Goal: Task Accomplishment & Management: Use online tool/utility

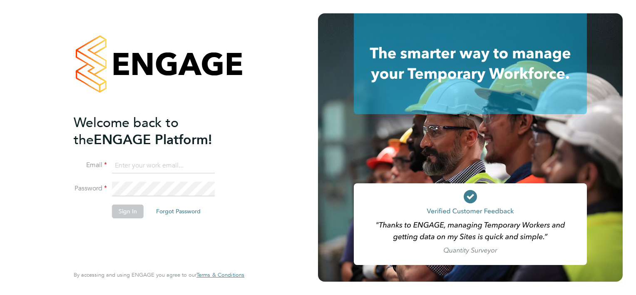
type input "jason.hardy@cpplc.com"
click at [128, 215] on button "Sign In" at bounding box center [128, 210] width 32 height 13
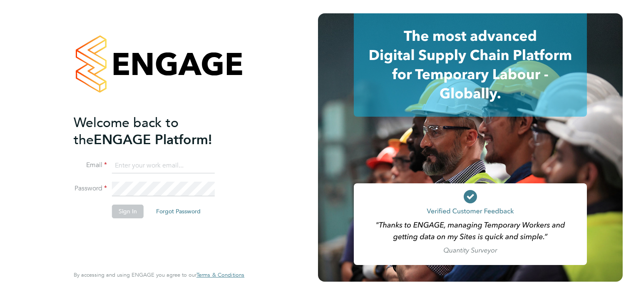
type input "[PERSON_NAME][EMAIL_ADDRESS][PERSON_NAME][DOMAIN_NAME]"
click at [129, 211] on button "Sign In" at bounding box center [128, 210] width 32 height 13
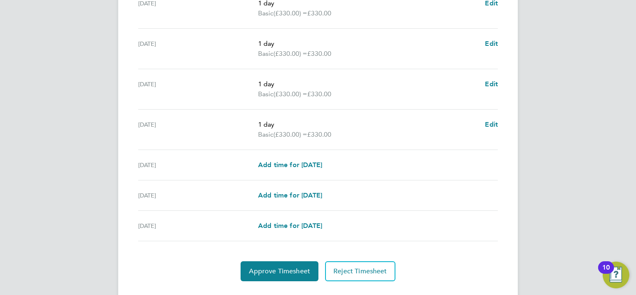
scroll to position [302, 0]
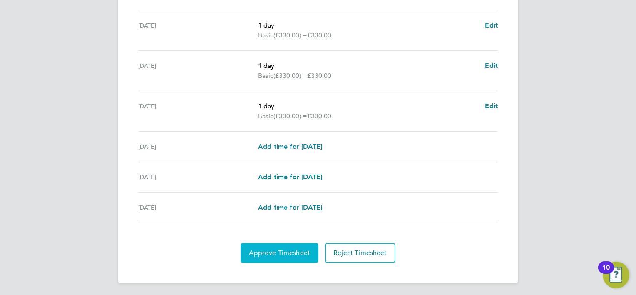
click at [290, 251] on span "Approve Timesheet" at bounding box center [279, 252] width 61 height 8
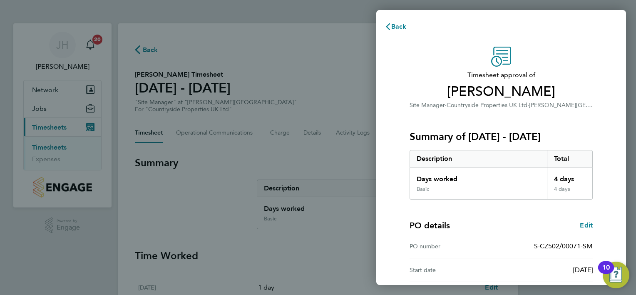
click at [481, 219] on div "PO details Edit PO number S-CZ502/00071-SM Start date 01 Apr 2025 Finish date 3…" at bounding box center [501, 252] width 183 height 106
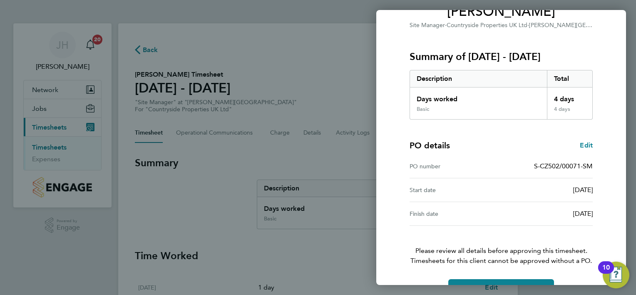
scroll to position [103, 0]
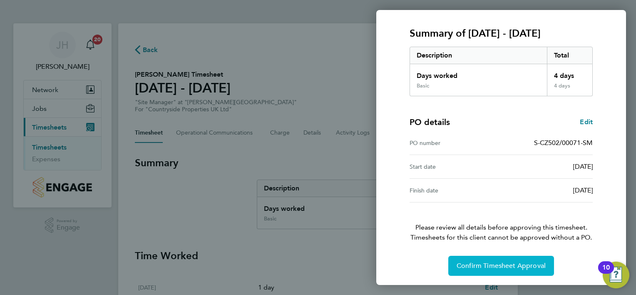
click at [486, 263] on span "Confirm Timesheet Approval" at bounding box center [501, 265] width 89 height 8
